Goal: Go to known website: Access a specific website the user already knows

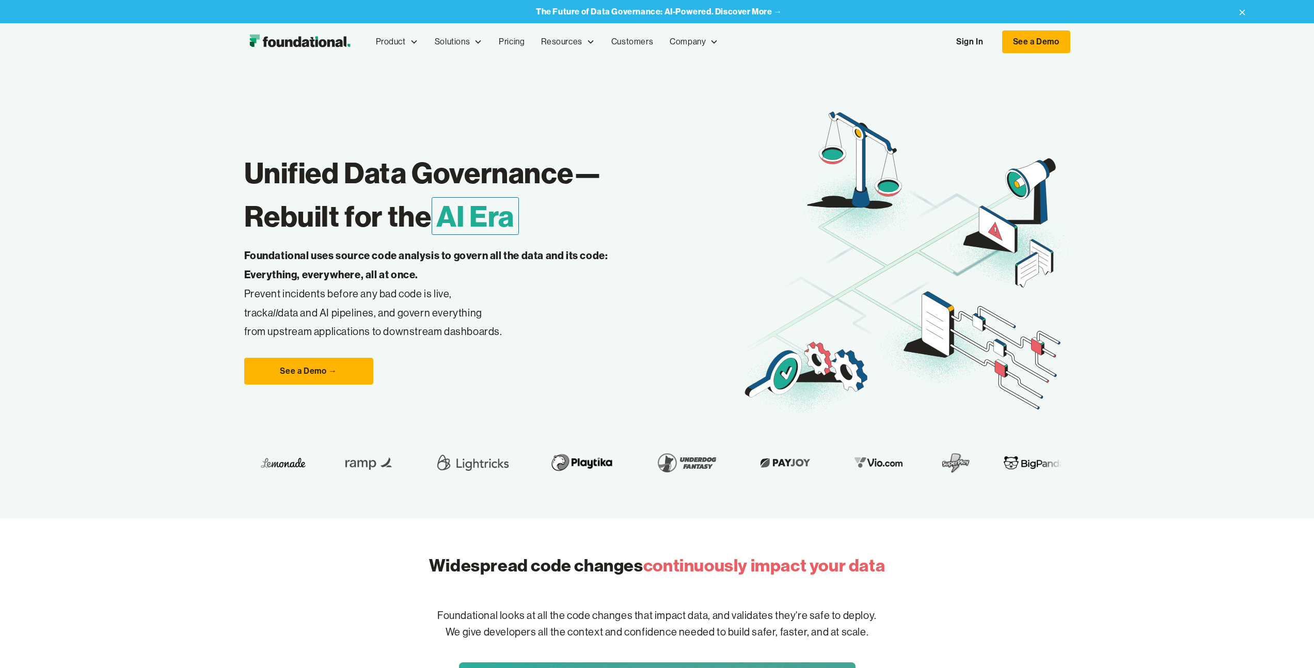
click at [973, 44] on link "Sign In" at bounding box center [970, 42] width 48 height 22
